Goal: Task Accomplishment & Management: Manage account settings

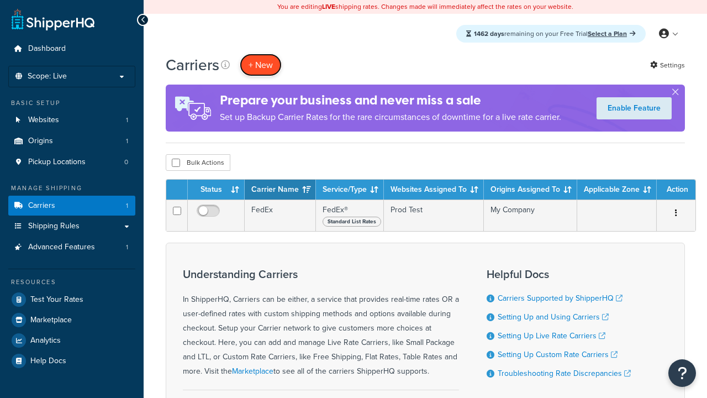
click at [261, 65] on button "+ New" at bounding box center [261, 65] width 42 height 23
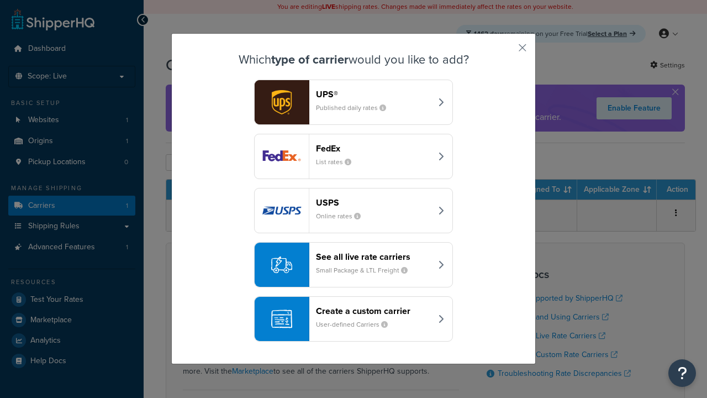
click at [353, 156] on div "FedEx List rates" at bounding box center [373, 156] width 115 height 27
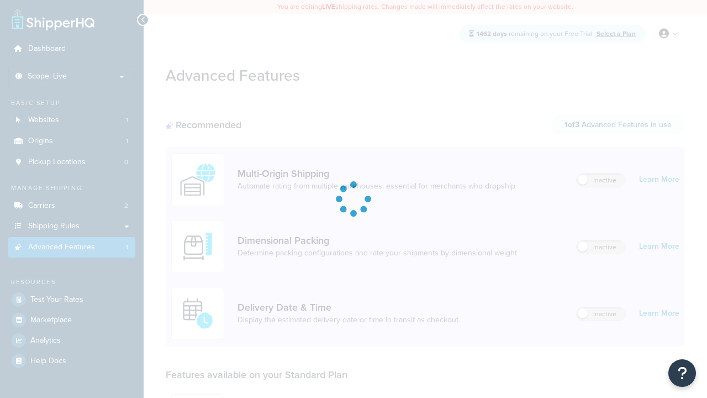
scroll to position [289, 0]
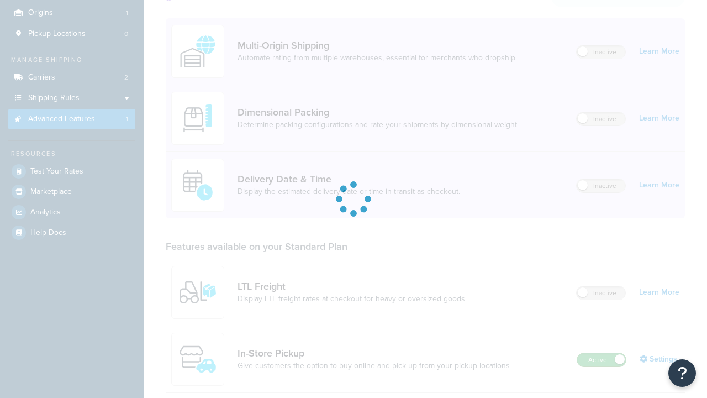
click at [601, 353] on label "Active" at bounding box center [601, 359] width 49 height 13
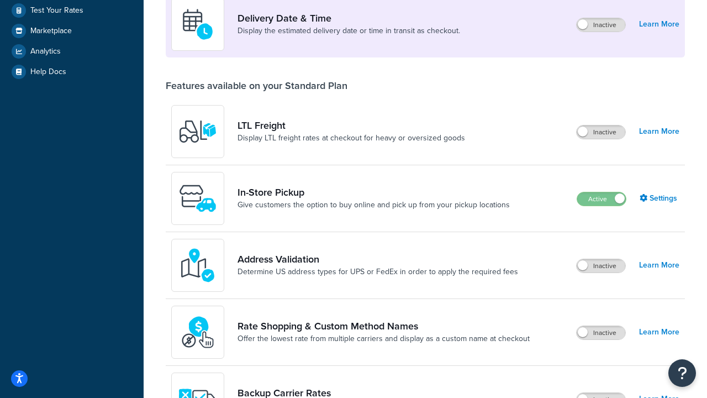
scroll to position [268, 0]
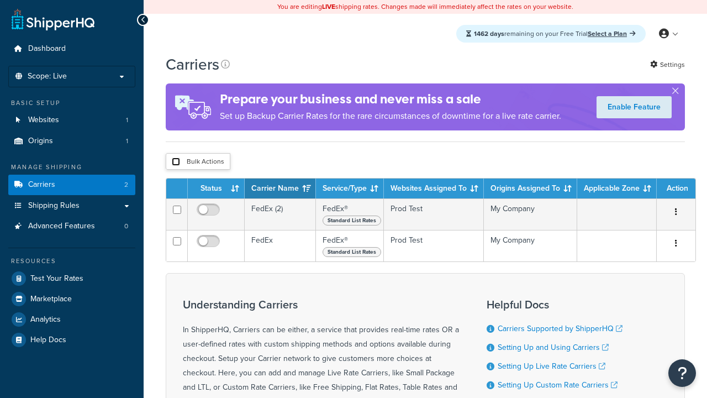
click at [176, 163] on input "checkbox" at bounding box center [176, 161] width 8 height 8
checkbox input "true"
click at [0, 0] on button "Delete" at bounding box center [0, 0] width 0 height 0
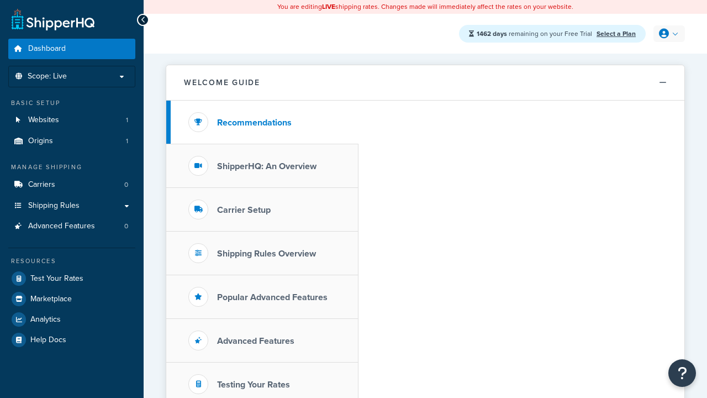
click at [668, 34] on icon at bounding box center [664, 34] width 10 height 10
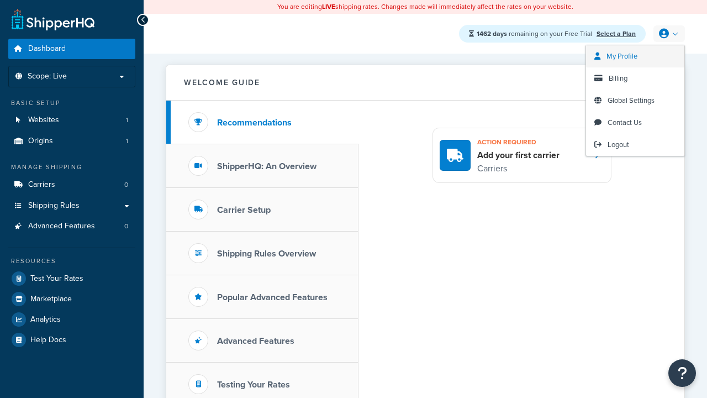
click at [635, 56] on span "My Profile" at bounding box center [621, 56] width 31 height 10
